Goal: Task Accomplishment & Management: Use online tool/utility

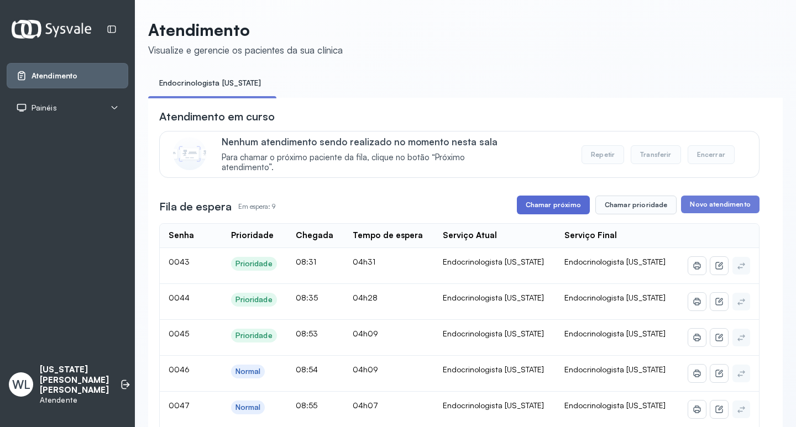
click at [537, 208] on button "Chamar próximo" at bounding box center [553, 205] width 73 height 19
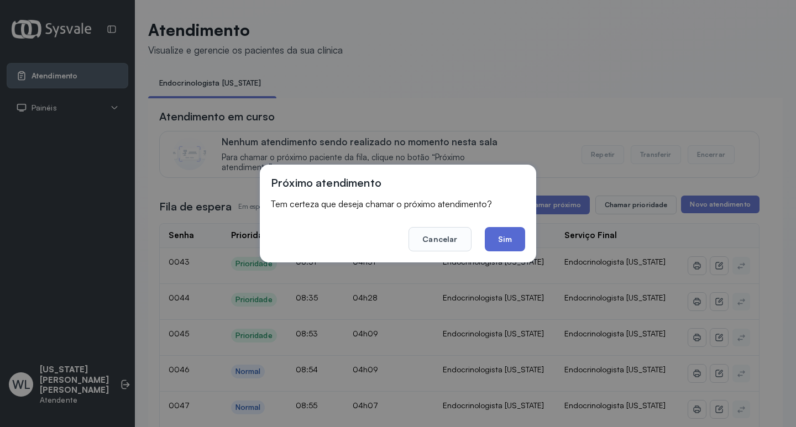
click at [495, 242] on button "Sim" at bounding box center [505, 239] width 40 height 24
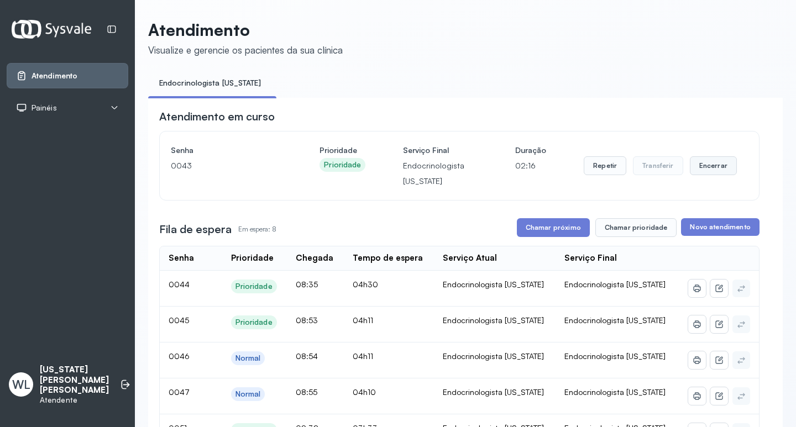
click at [708, 169] on button "Encerrar" at bounding box center [713, 165] width 47 height 19
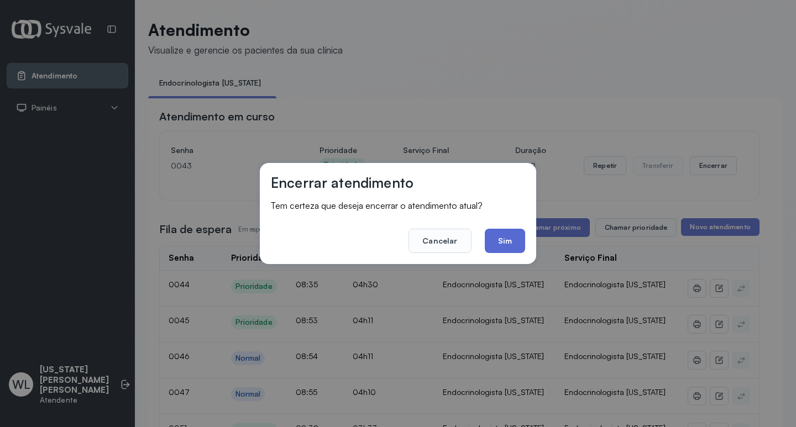
click at [505, 243] on button "Sim" at bounding box center [505, 241] width 40 height 24
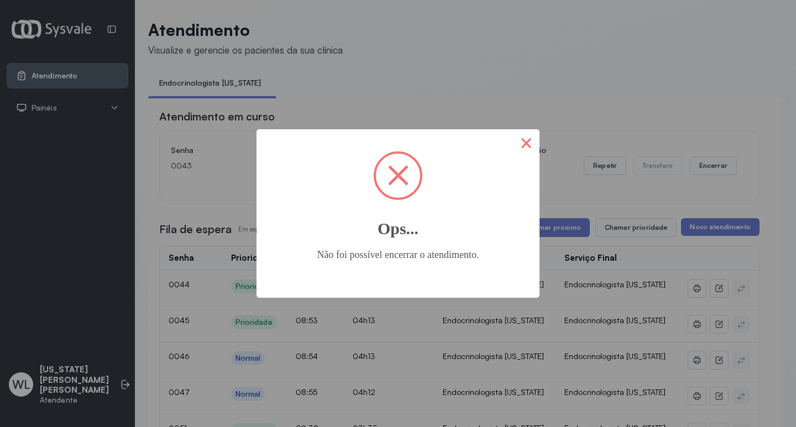
click at [532, 142] on button "×" at bounding box center [526, 142] width 27 height 27
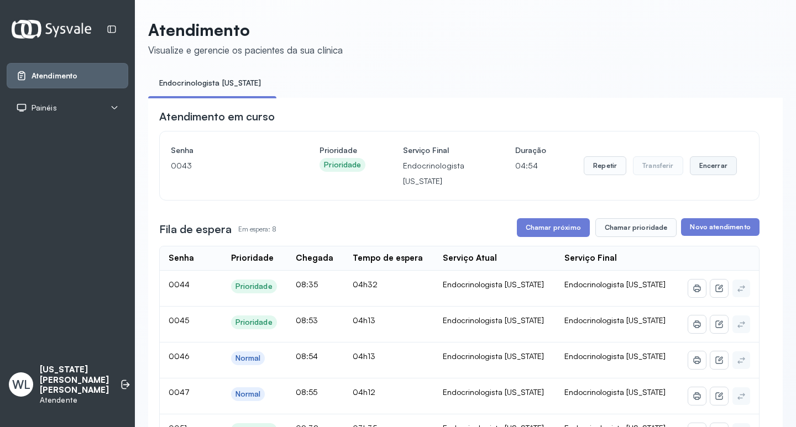
click at [696, 170] on button "Encerrar" at bounding box center [713, 165] width 47 height 19
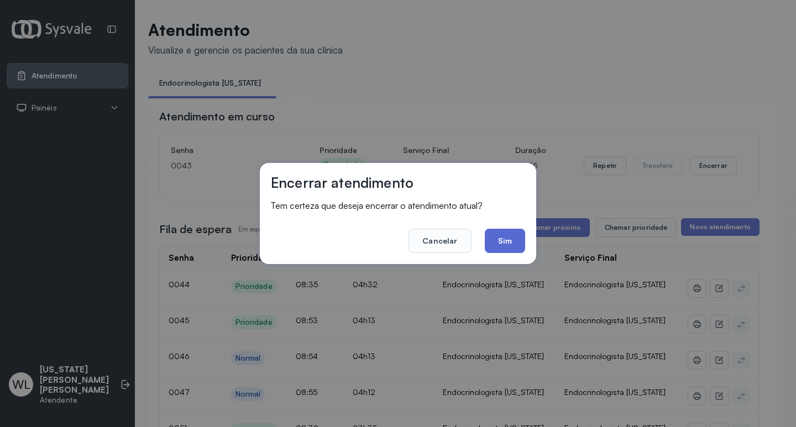
click at [505, 243] on button "Sim" at bounding box center [505, 241] width 40 height 24
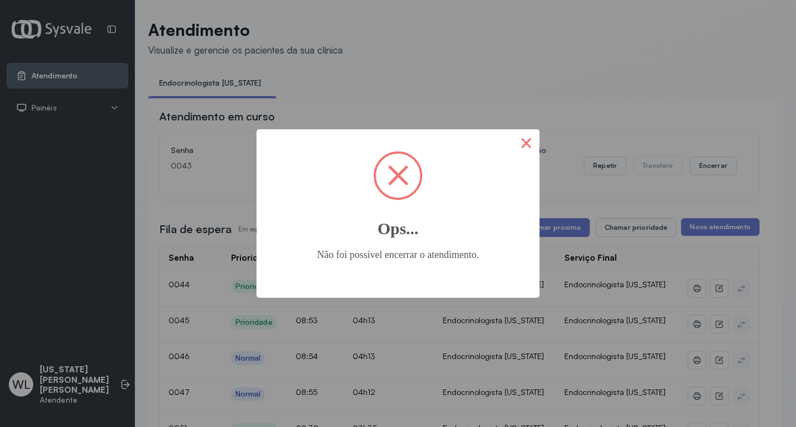
click at [525, 151] on button "×" at bounding box center [526, 142] width 27 height 27
